Goal: Browse casually: Explore the website without a specific task or goal

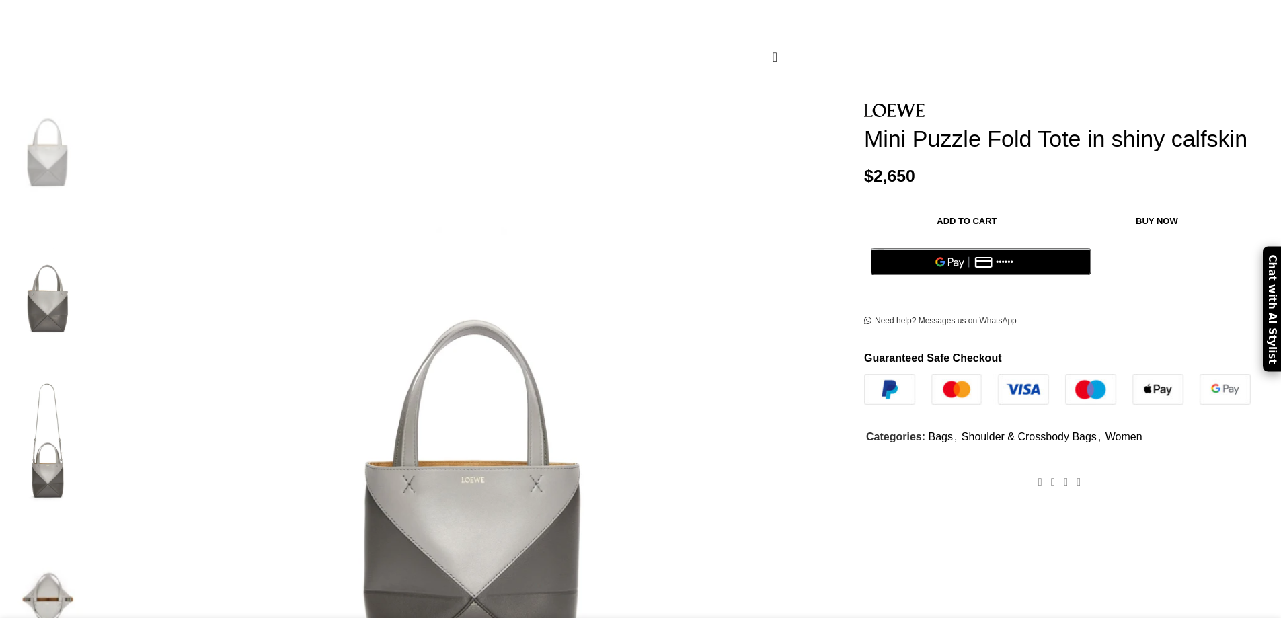
click at [89, 364] on img at bounding box center [48, 434] width 82 height 140
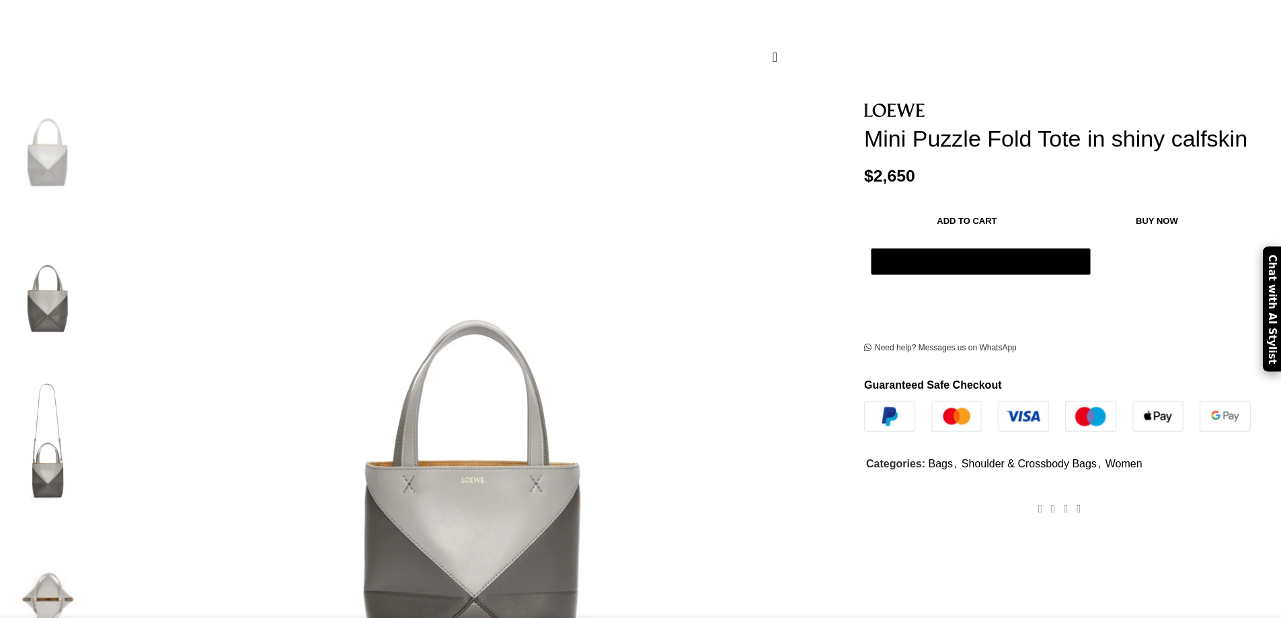
click at [89, 511] on img at bounding box center [48, 581] width 82 height 140
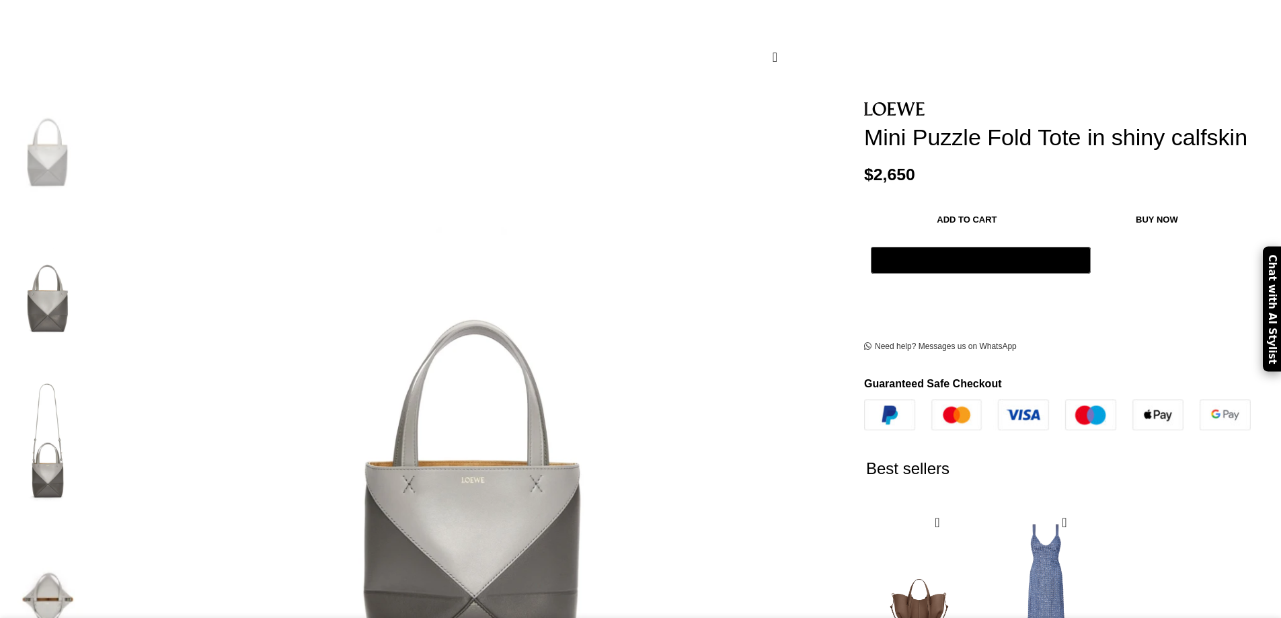
click at [89, 364] on img at bounding box center [48, 434] width 82 height 140
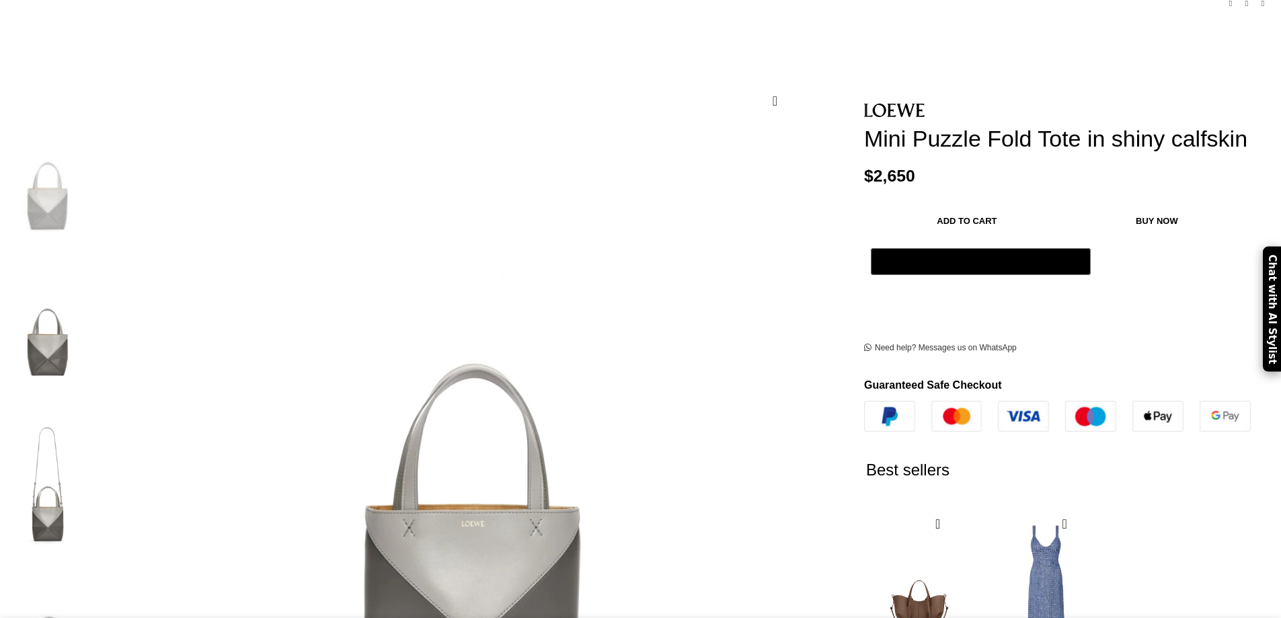
scroll to position [134, 0]
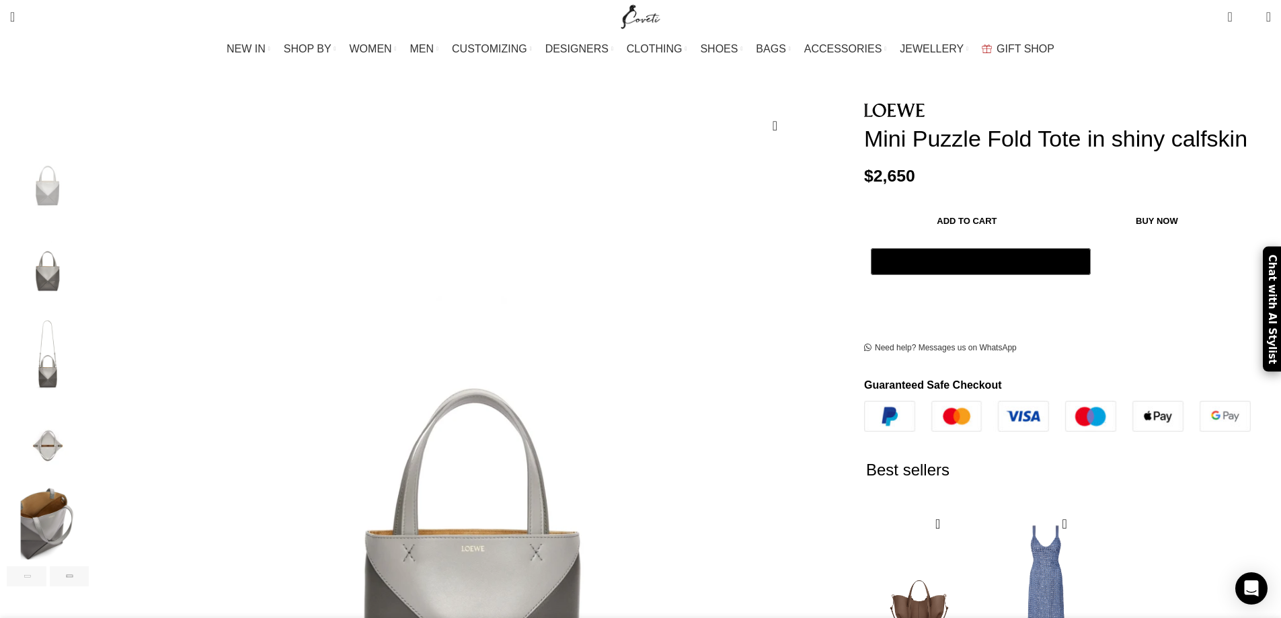
click at [89, 311] on img "3 / 6" at bounding box center [48, 350] width 82 height 79
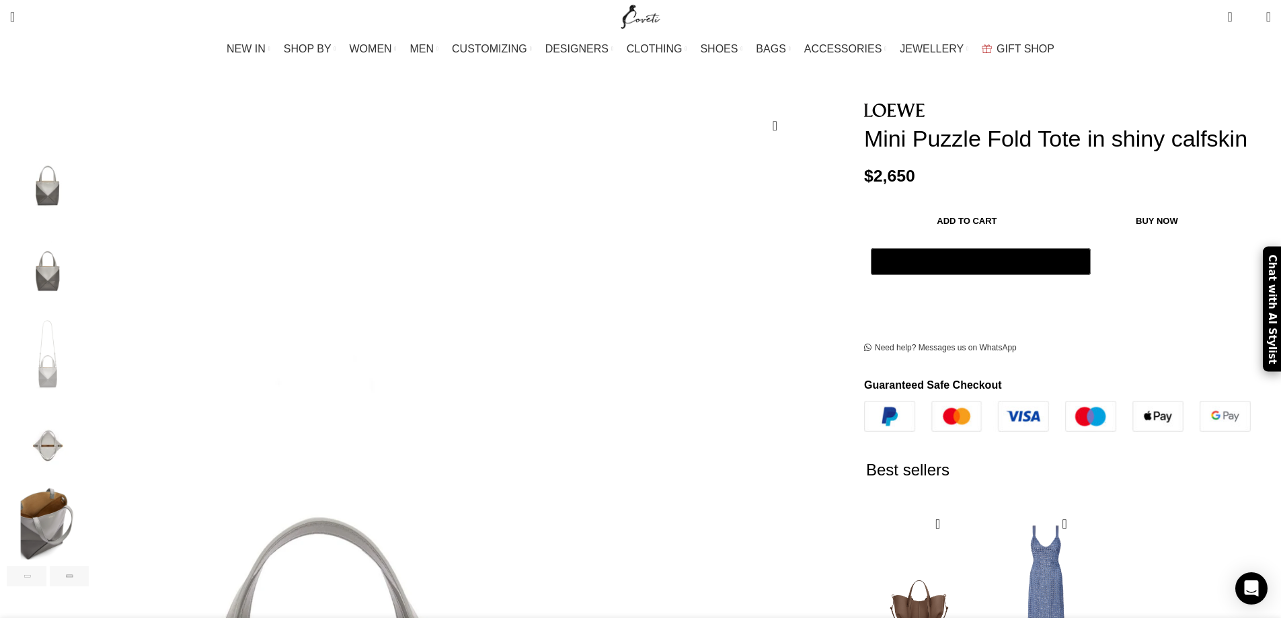
click at [89, 251] on img "2 / 6" at bounding box center [48, 265] width 82 height 79
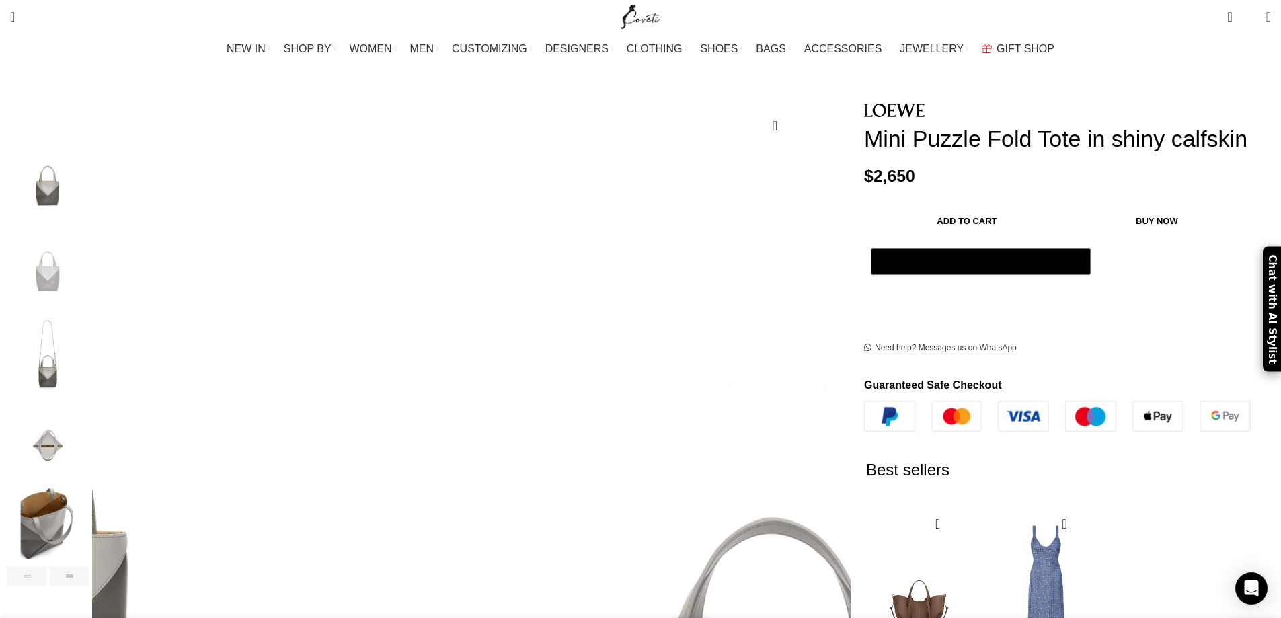
scroll to position [269, 0]
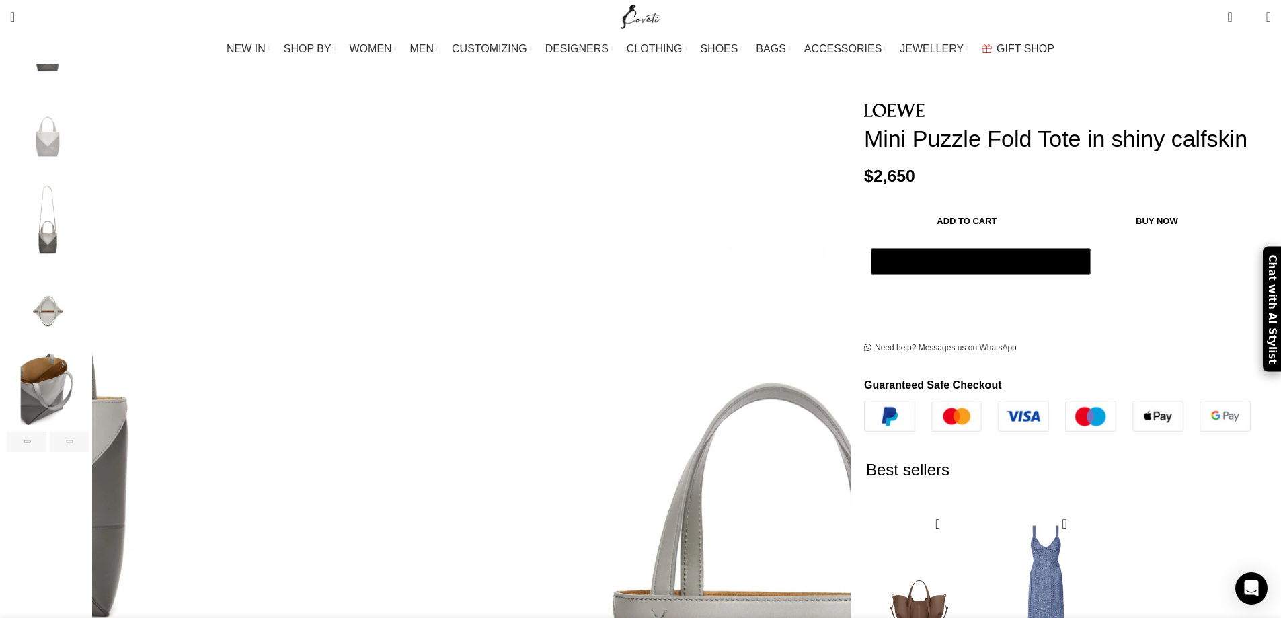
click at [89, 350] on img "5 / 6" at bounding box center [48, 386] width 82 height 79
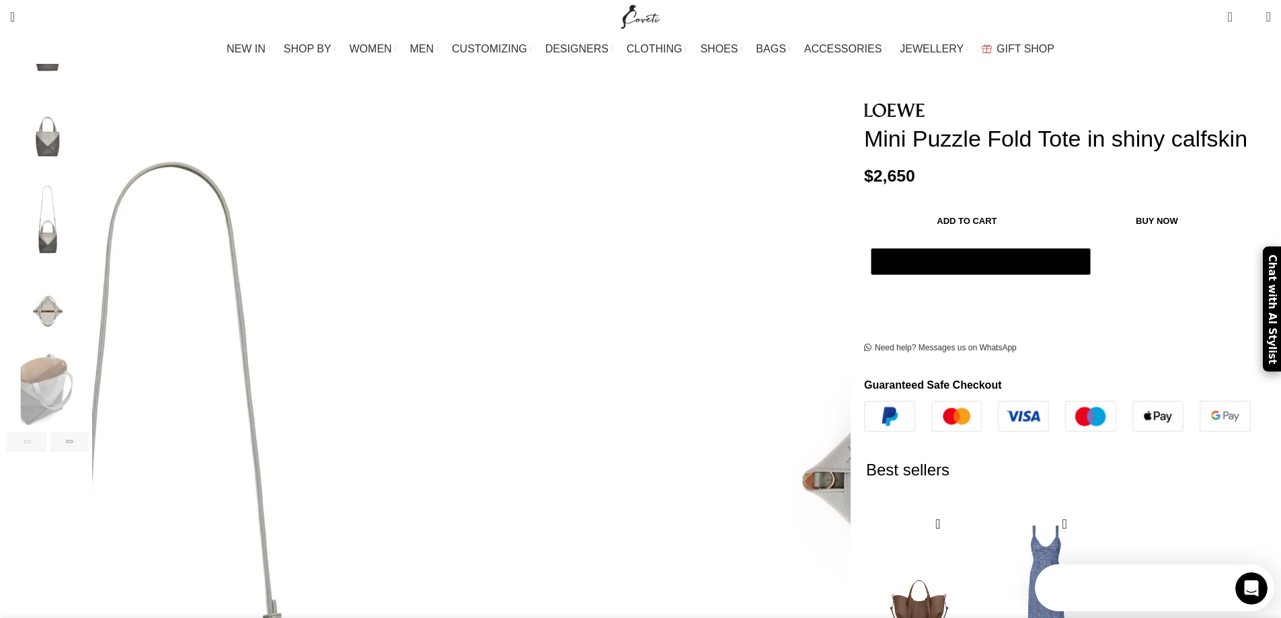
scroll to position [0, 0]
